Goal: Find specific page/section: Find specific page/section

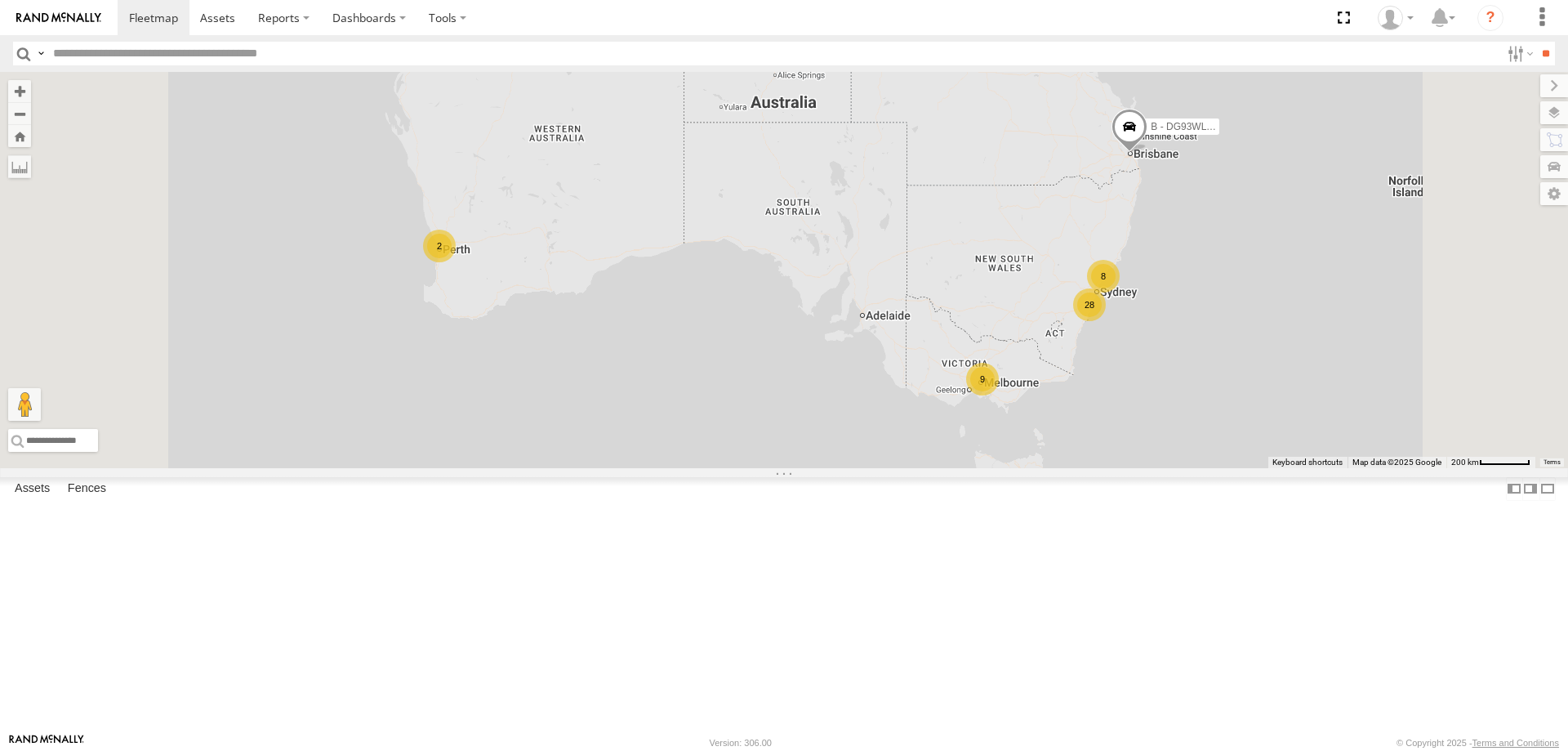
click at [0, 0] on div "W - IHW009 - [PERSON_NAME]" at bounding box center [0, 0] width 0 height 0
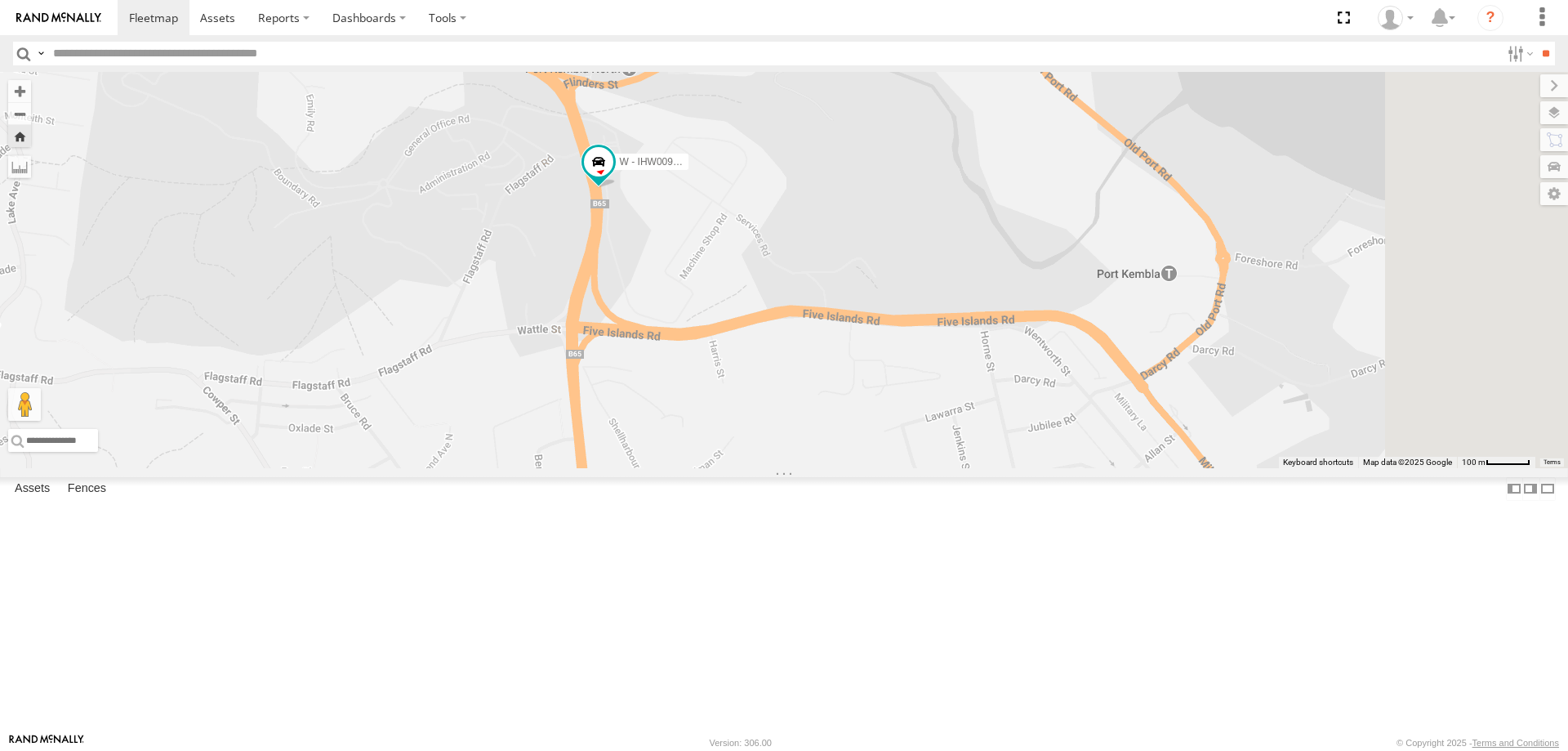
drag, startPoint x: 991, startPoint y: 466, endPoint x: 736, endPoint y: 273, distance: 319.8
click at [736, 273] on div "W - IHW009 - [PERSON_NAME]" at bounding box center [784, 271] width 1568 height 397
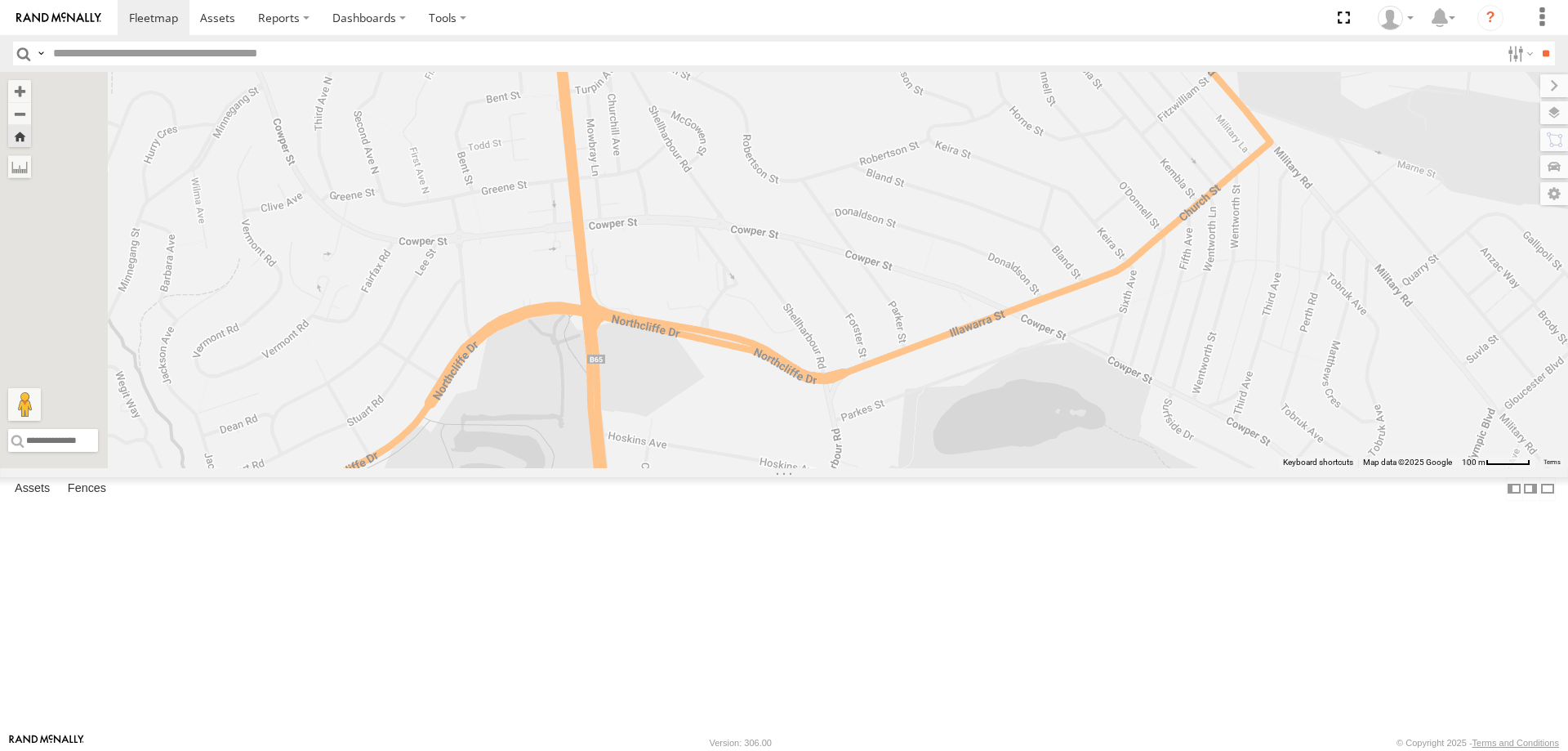
drag, startPoint x: 910, startPoint y: 440, endPoint x: 906, endPoint y: 145, distance: 295.0
click at [906, 145] on div "W - IHW009 - [PERSON_NAME]" at bounding box center [784, 271] width 1568 height 397
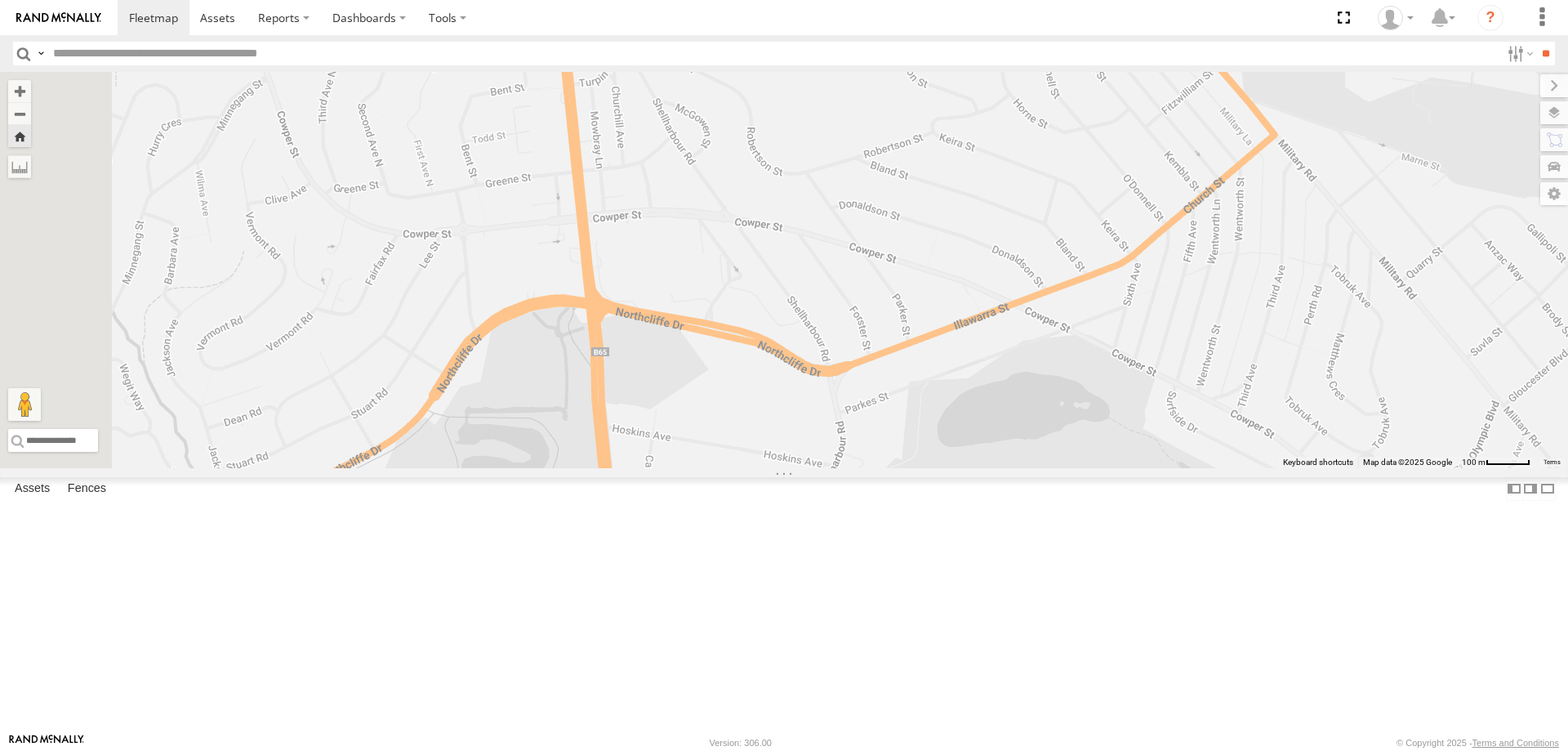
drag, startPoint x: 911, startPoint y: 330, endPoint x: 898, endPoint y: 17, distance: 313.3
click at [899, 42] on body at bounding box center [784, 375] width 1568 height 751
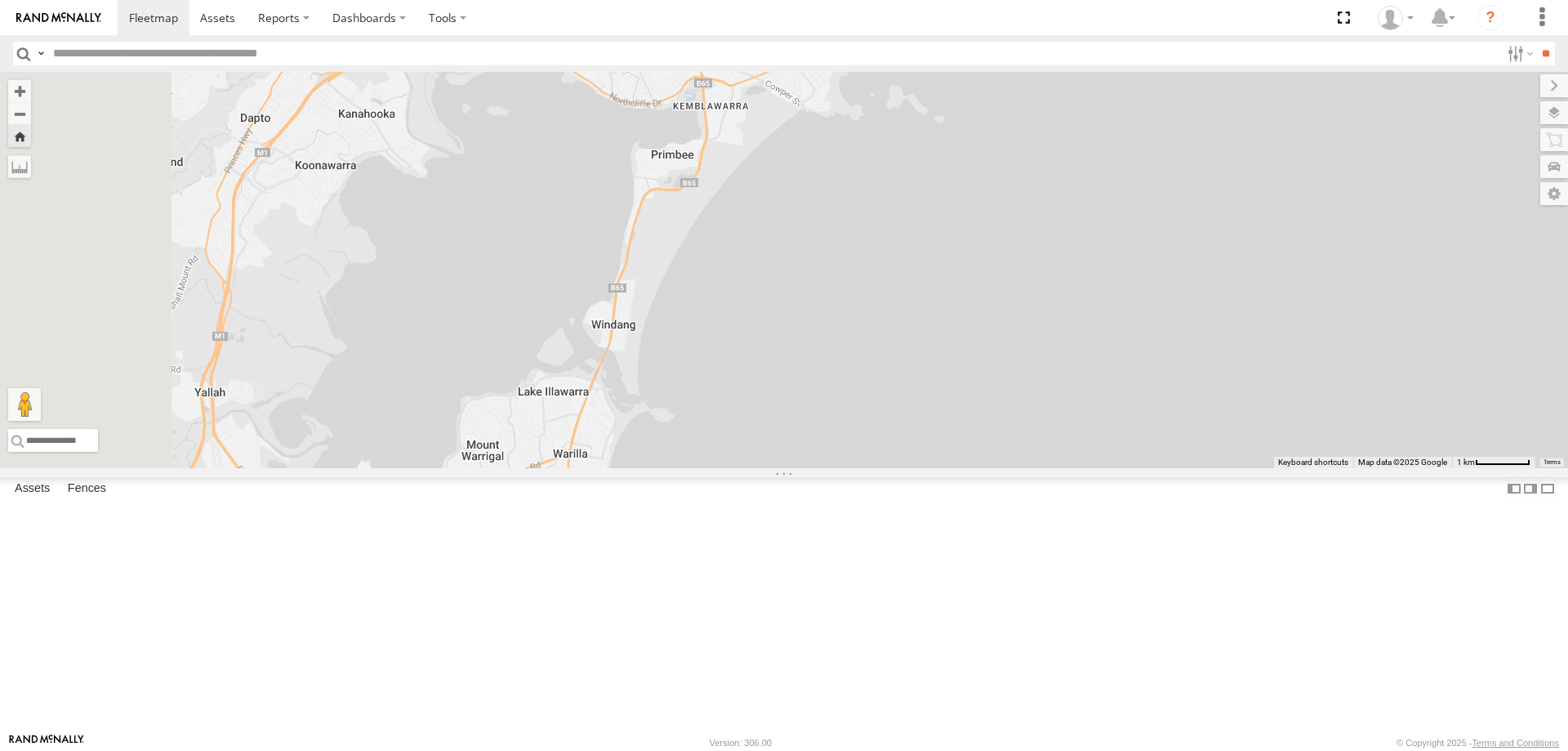
drag, startPoint x: 691, startPoint y: 534, endPoint x: 804, endPoint y: 309, distance: 251.8
click at [804, 309] on div "W - IHW009 - [PERSON_NAME]" at bounding box center [784, 271] width 1568 height 397
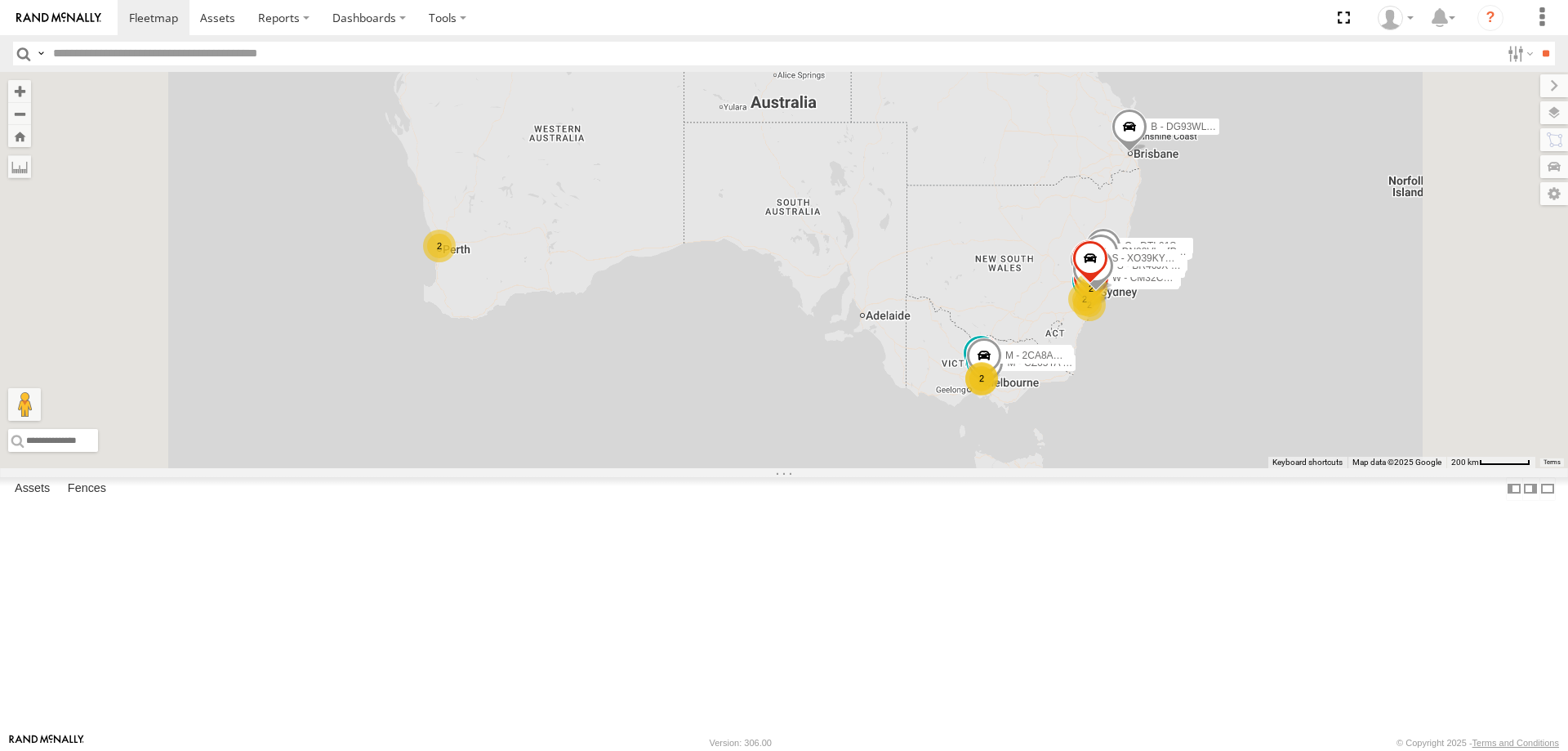
click at [0, 0] on div "W - KB438 - [PERSON_NAME] All Assets" at bounding box center [0, 0] width 0 height 0
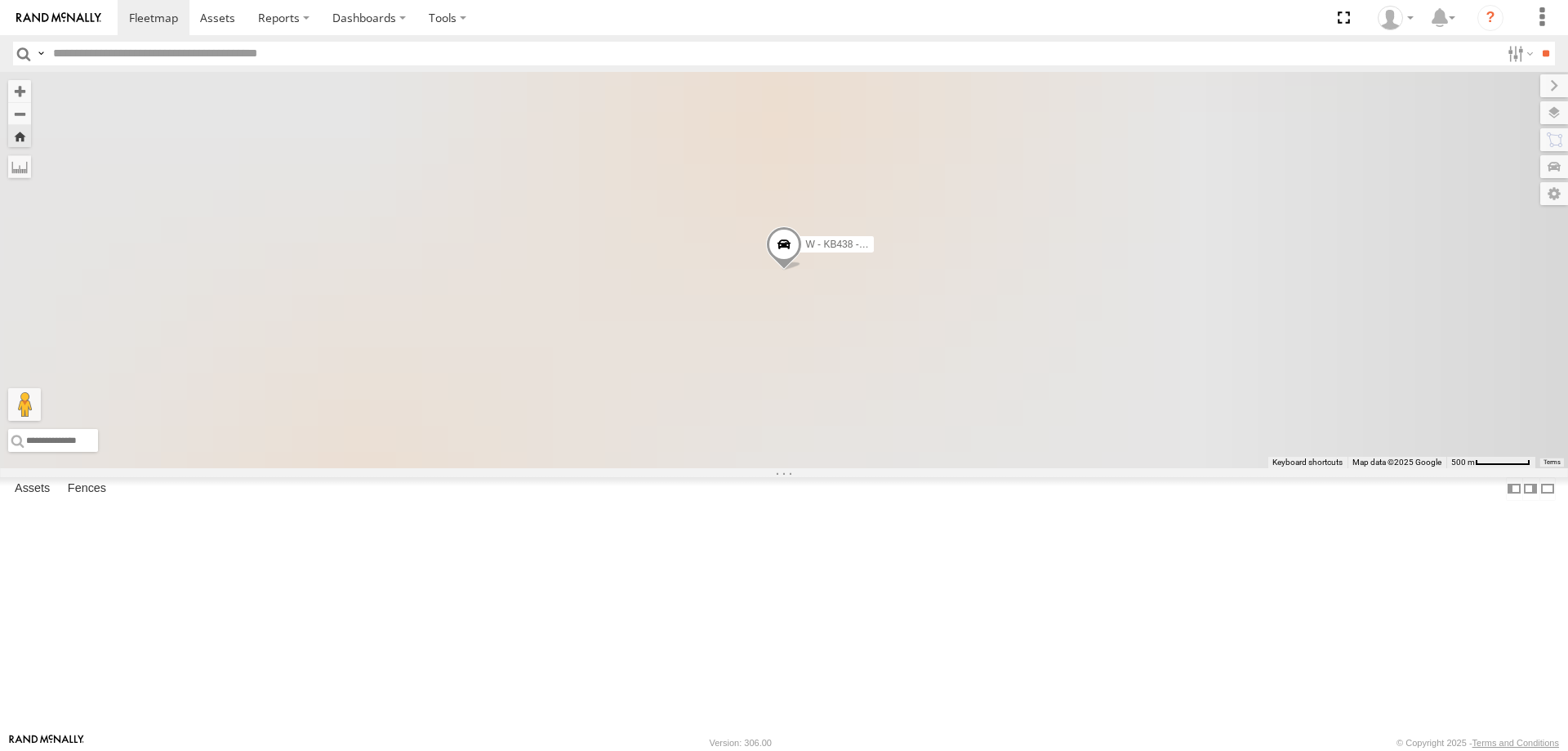
click at [0, 0] on div "W - IHW010 - [PERSON_NAME]" at bounding box center [0, 0] width 0 height 0
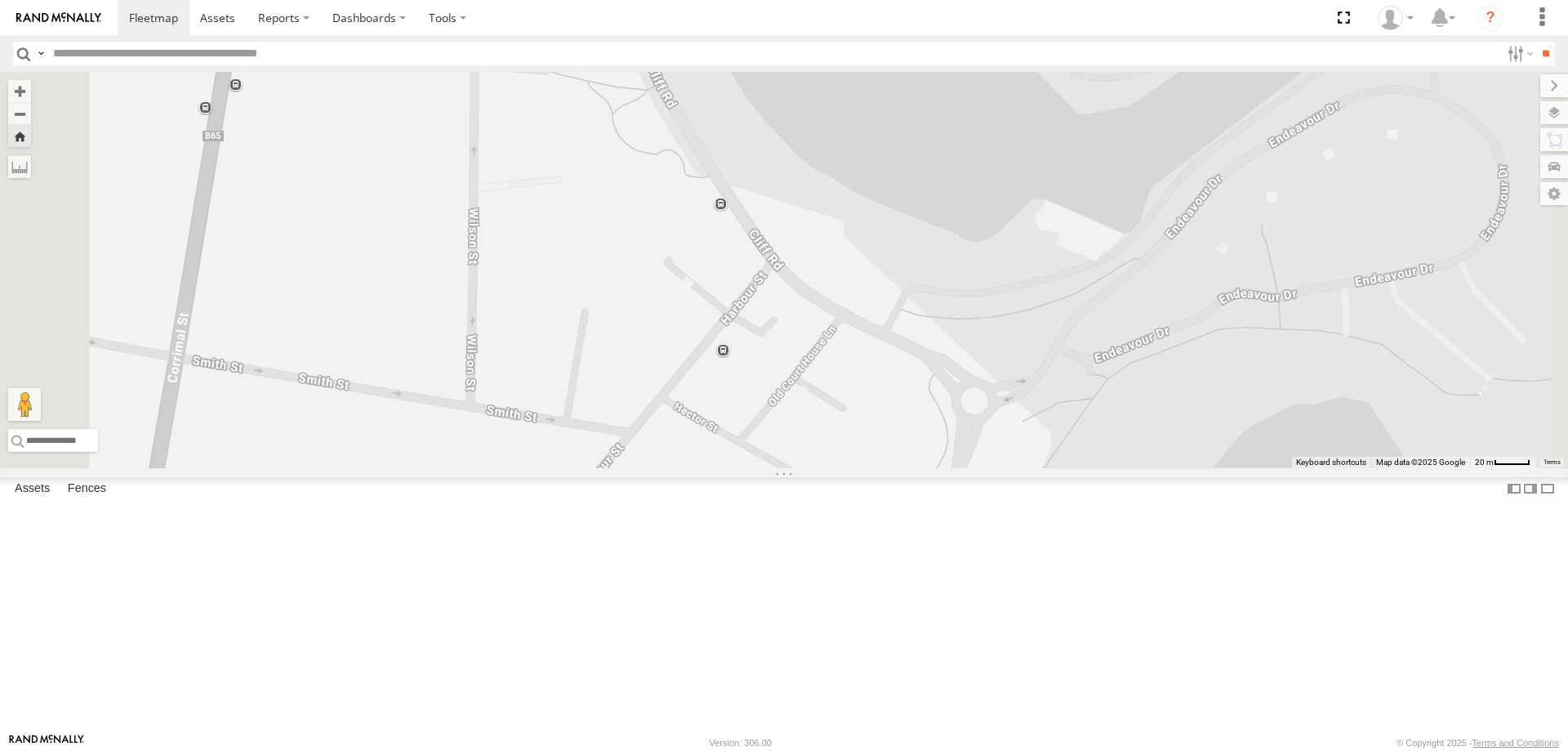
click at [0, 0] on div "W - IHW009 - [PERSON_NAME]" at bounding box center [0, 0] width 0 height 0
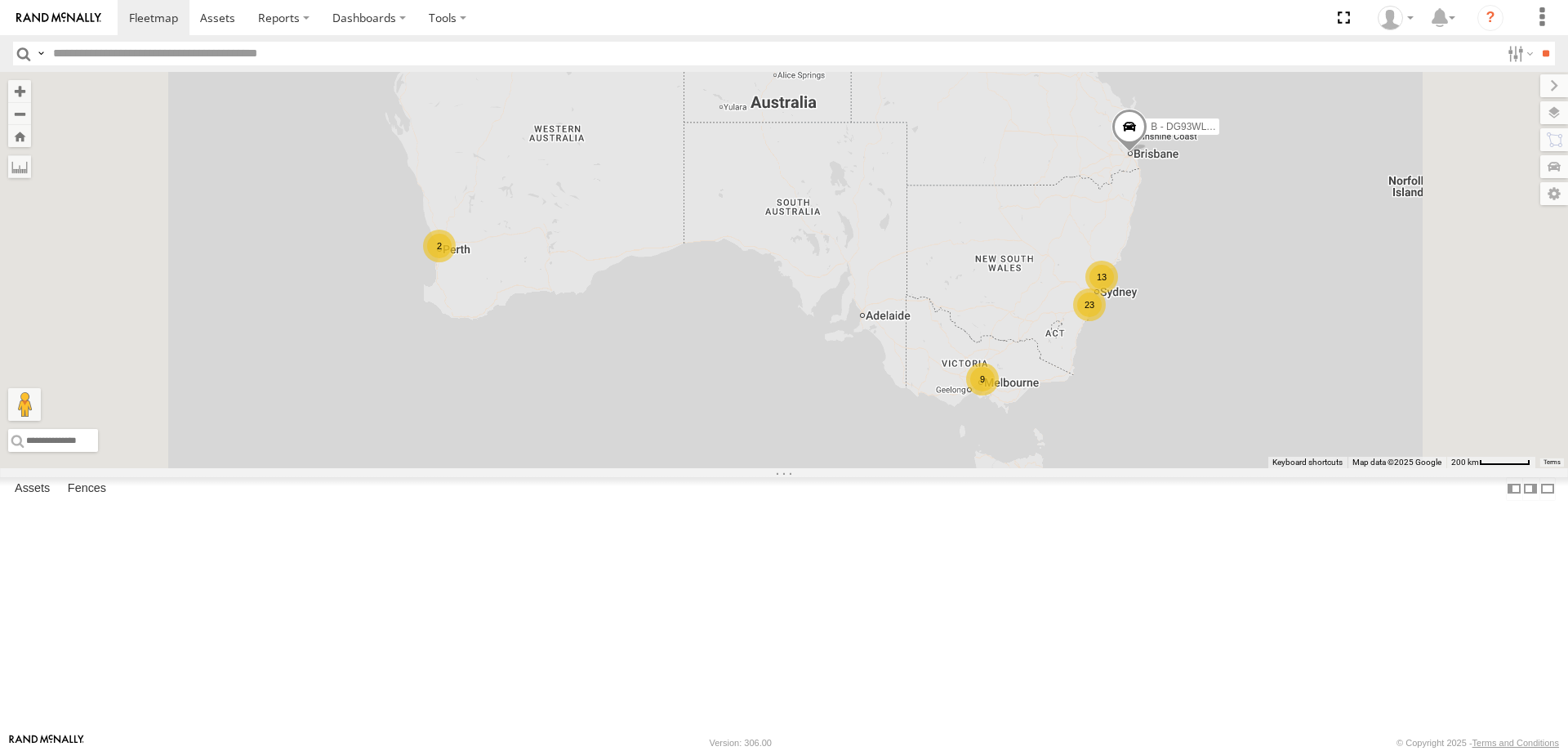
click at [0, 0] on div "W - IHW009 - [PERSON_NAME]" at bounding box center [0, 0] width 0 height 0
click at [0, 0] on div "W - IHW010 - [PERSON_NAME]" at bounding box center [0, 0] width 0 height 0
click at [0, 0] on div "W - IHW009 - [PERSON_NAME]" at bounding box center [0, 0] width 0 height 0
